Goal: Information Seeking & Learning: Learn about a topic

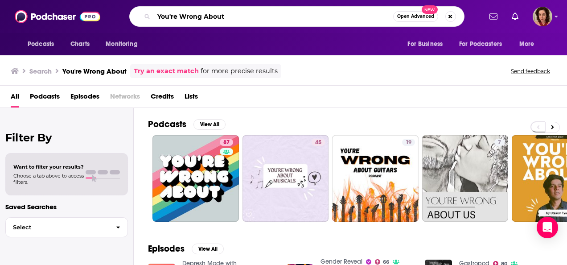
click at [238, 18] on input "You're Wrong About" at bounding box center [273, 16] width 239 height 14
type input "r"
type input "more and more and more"
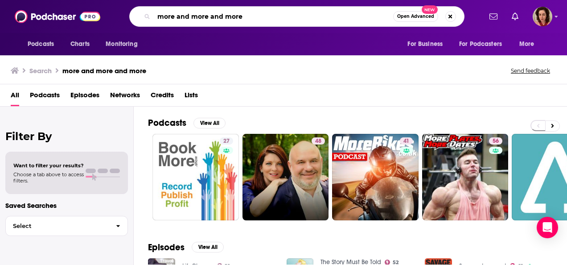
drag, startPoint x: 247, startPoint y: 20, endPoint x: 102, endPoint y: 1, distance: 146.5
click at [102, 1] on div "Podcasts Charts Monitoring more and more and more Open Advanced New For Busines…" at bounding box center [283, 16] width 567 height 33
type input "DIY democracy"
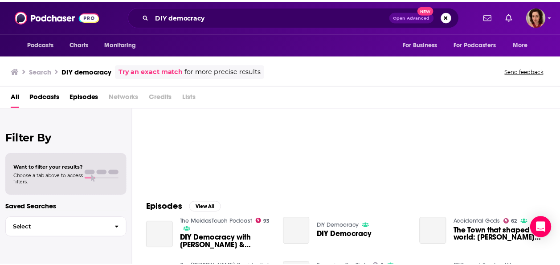
scroll to position [44, 0]
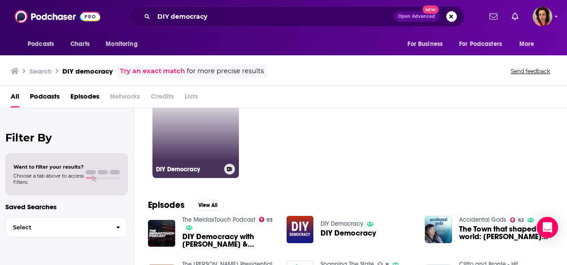
click at [205, 152] on link "DIY Democracy" at bounding box center [195, 134] width 86 height 86
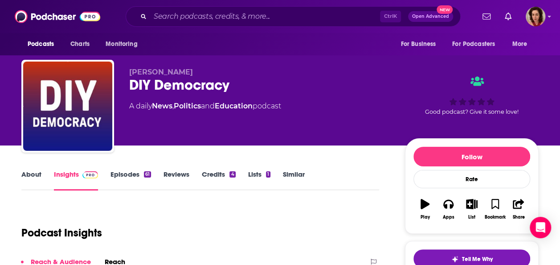
click at [220, 170] on link "Credits 4" at bounding box center [218, 180] width 33 height 20
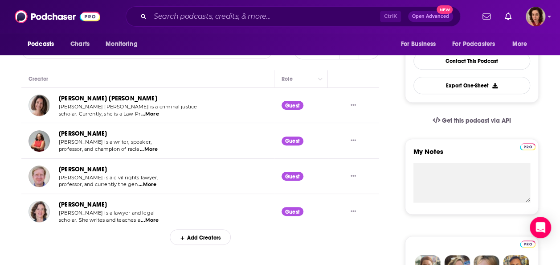
scroll to position [225, 0]
